Goal: Communication & Community: Connect with others

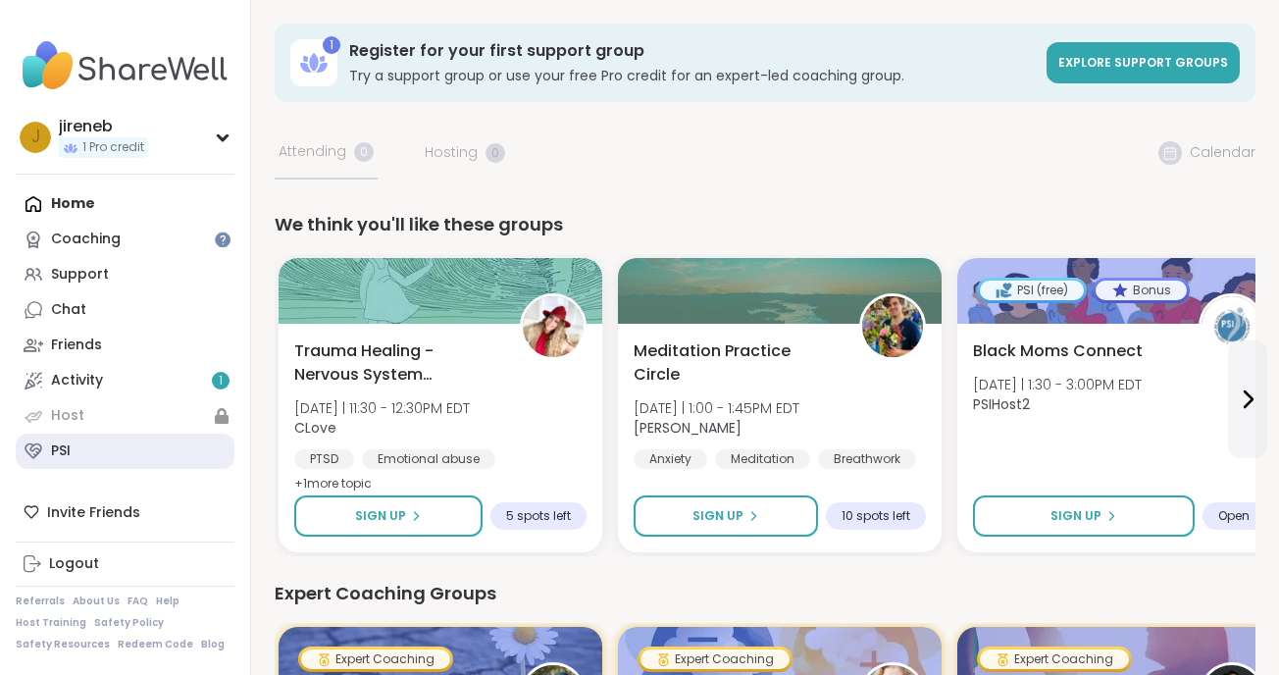
click at [76, 449] on link "PSI" at bounding box center [125, 451] width 219 height 35
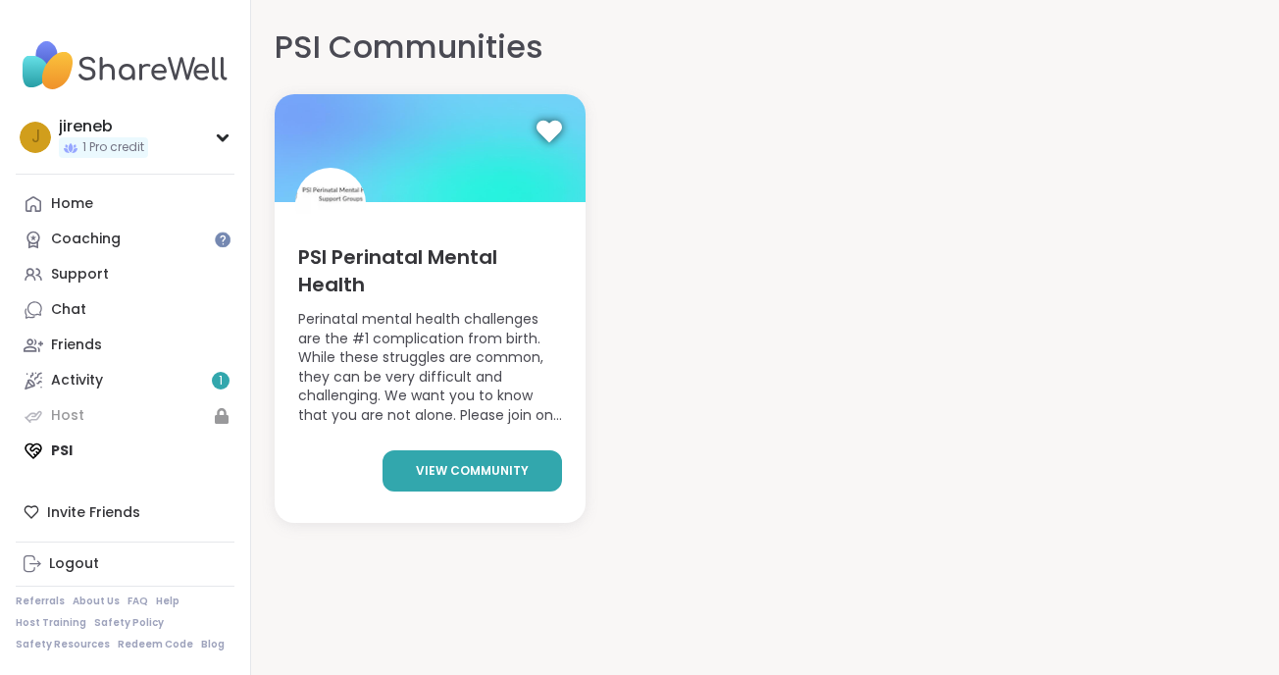
click at [493, 466] on span "view community" at bounding box center [472, 471] width 113 height 18
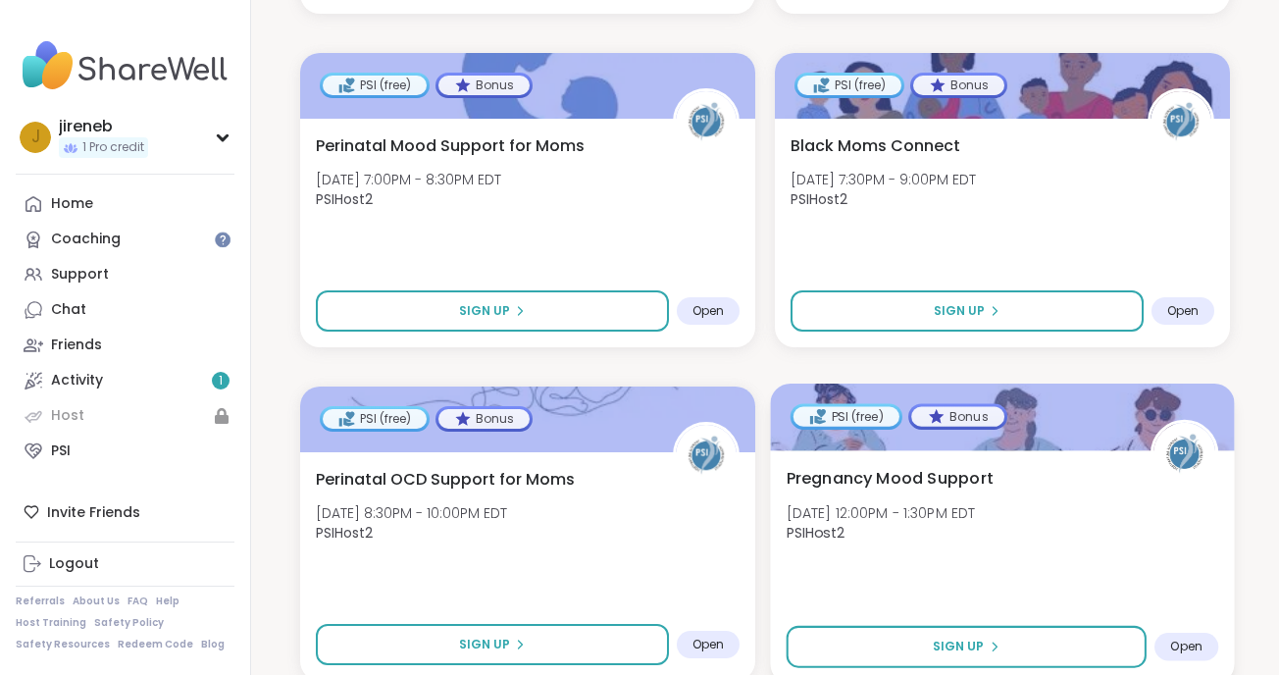
scroll to position [1108, 0]
